Goal: Use online tool/utility: Use online tool/utility

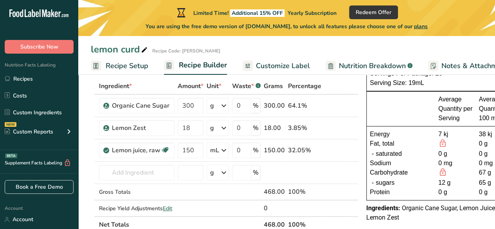
scroll to position [51, 0]
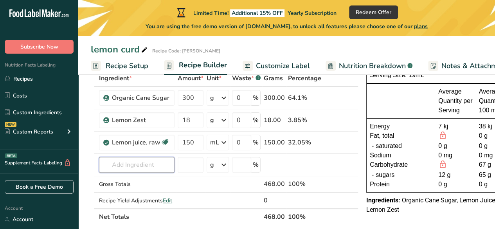
click at [138, 169] on input "text" at bounding box center [137, 165] width 76 height 16
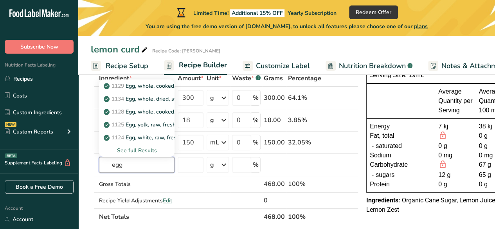
type input "egg"
click at [146, 137] on p "1124 Egg, white, raw, fresh" at bounding box center [142, 138] width 74 height 8
type input "Egg, white, raw, fresh"
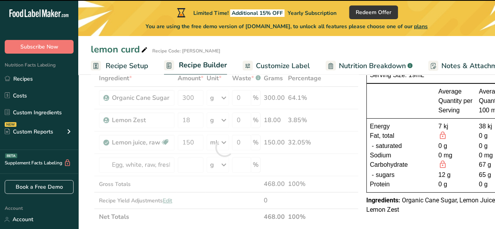
type input "0"
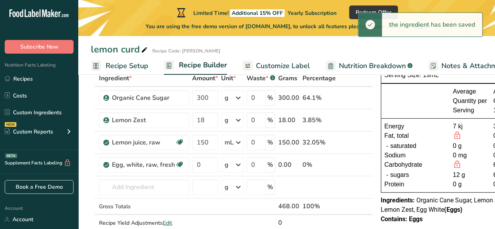
click at [227, 161] on div "g" at bounding box center [227, 164] width 4 height 9
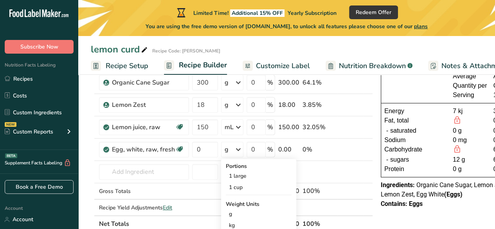
scroll to position [66, 0]
click at [240, 177] on div "1 large" at bounding box center [259, 175] width 66 height 11
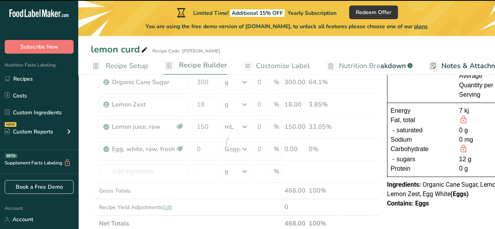
click at [206, 152] on div at bounding box center [235, 142] width 289 height 177
click at [197, 148] on input "0" at bounding box center [205, 149] width 26 height 16
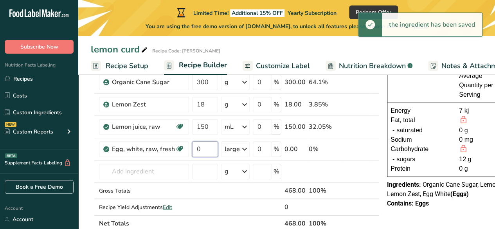
click at [206, 149] on input "0" at bounding box center [205, 149] width 26 height 16
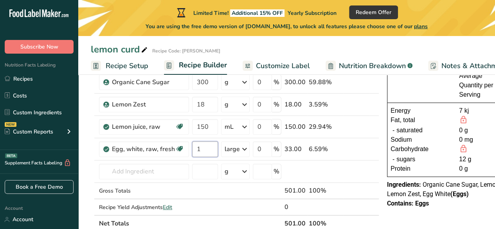
type input "1"
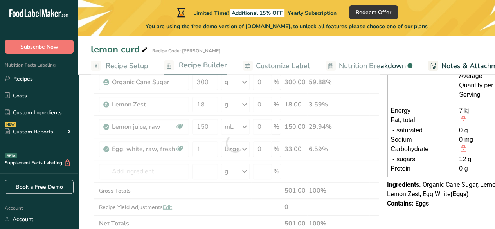
click at [330, 164] on div "Ingredient * Amount * Unit * Waste * .a-a{fill:#347362;}.b-a{fill:#fff;} Grams …" at bounding box center [235, 142] width 289 height 177
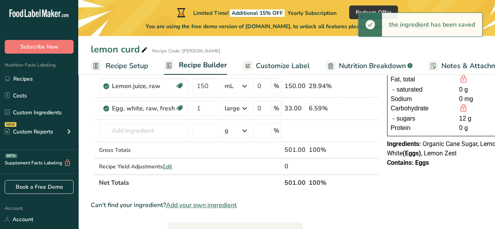
scroll to position [107, 0]
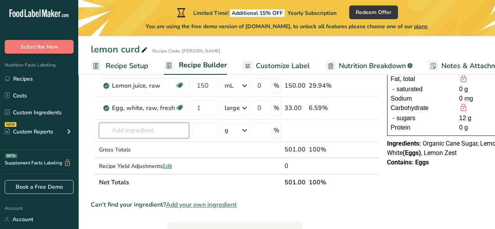
click at [123, 126] on input "text" at bounding box center [144, 131] width 90 height 16
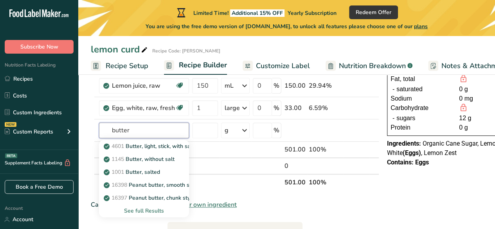
type input "butter"
click at [133, 158] on p "1145 Butter, without salt" at bounding box center [139, 159] width 69 height 8
type input "Butter, without salt"
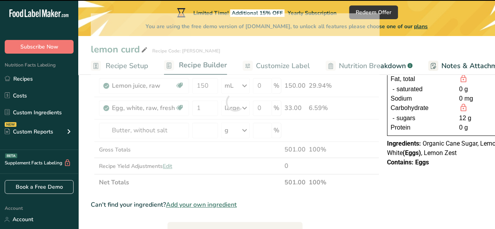
click at [208, 130] on div at bounding box center [235, 101] width 289 height 177
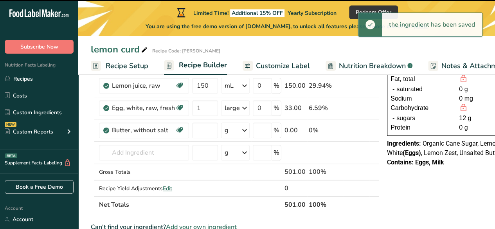
type input "0"
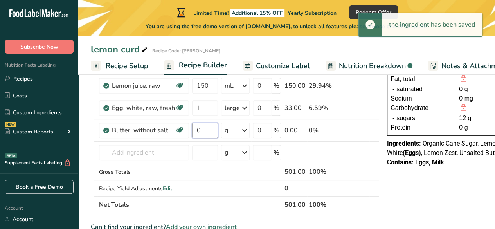
click at [206, 130] on input "0" at bounding box center [205, 131] width 26 height 16
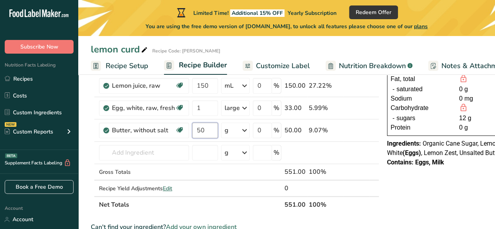
type input "50"
click at [201, 173] on div "Ingredient * Amount * Unit * Waste * .a-a{fill:#347362;}.b-a{fill:#fff;} Grams …" at bounding box center [235, 113] width 289 height 200
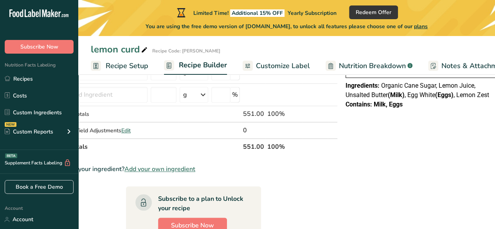
scroll to position [212, 0]
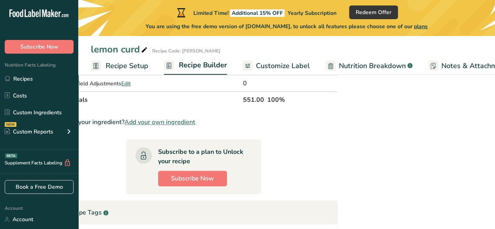
drag, startPoint x: 340, startPoint y: 87, endPoint x: 449, endPoint y: 97, distance: 108.9
click at [449, 97] on section "Add Ingredients Manage Recipe Delete Recipe Duplicate Recipe Scale Recipe Save …" at bounding box center [245, 103] width 417 height 477
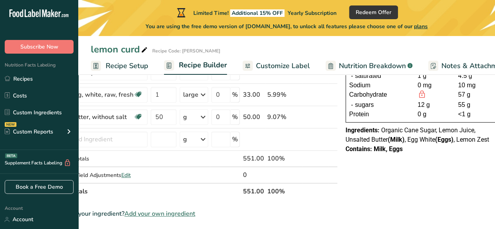
scroll to position [120, 0]
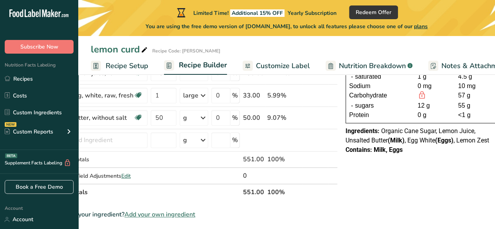
copy div "NUTRITION INFORMATION Servings Per Package: 25 Serving Size: 22mL Average Quant…"
click at [426, 173] on div "NUTRITION INFORMATION Servings Per Package: 25 Serving Size: 22mL Average Quant…" at bounding box center [421, 195] width 157 height 452
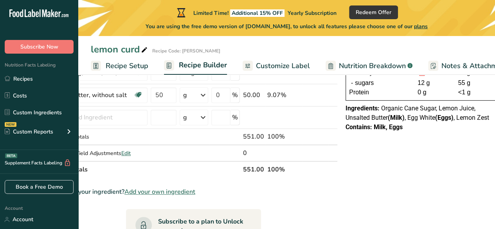
scroll to position [145, 0]
